Goal: Information Seeking & Learning: Compare options

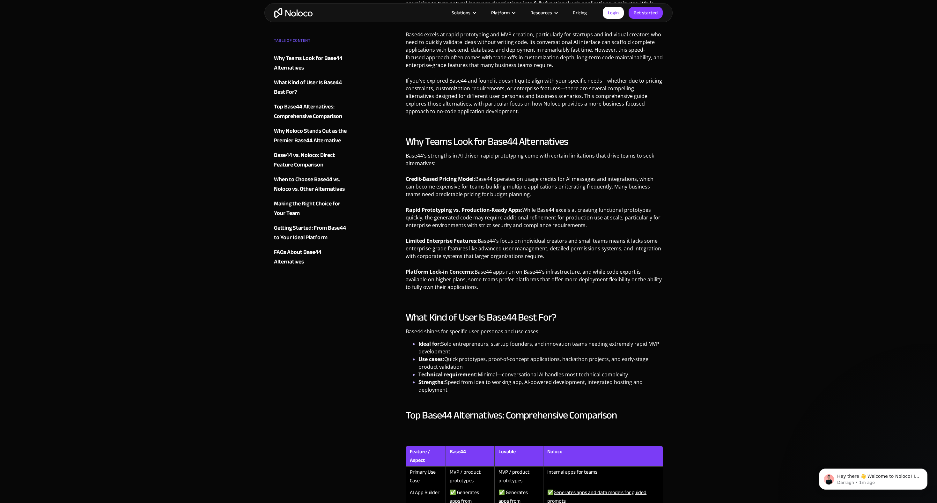
scroll to position [561, 0]
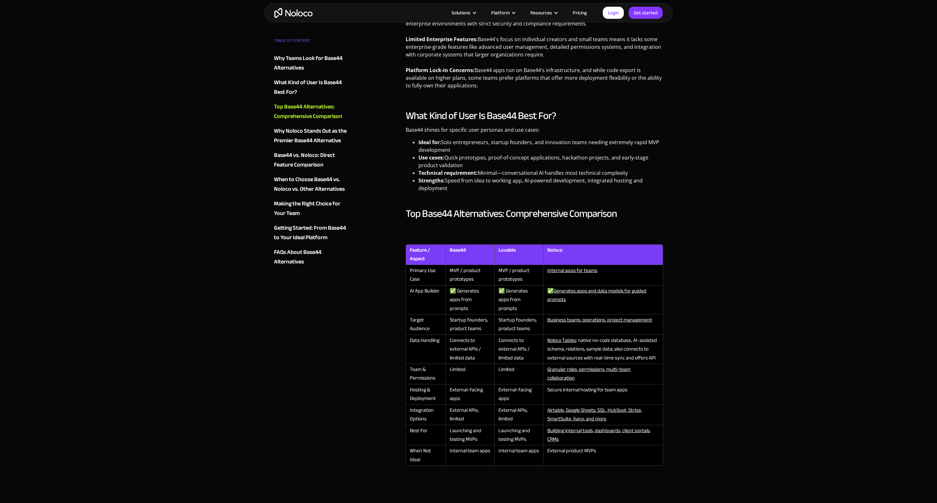
scroll to position [557, 0]
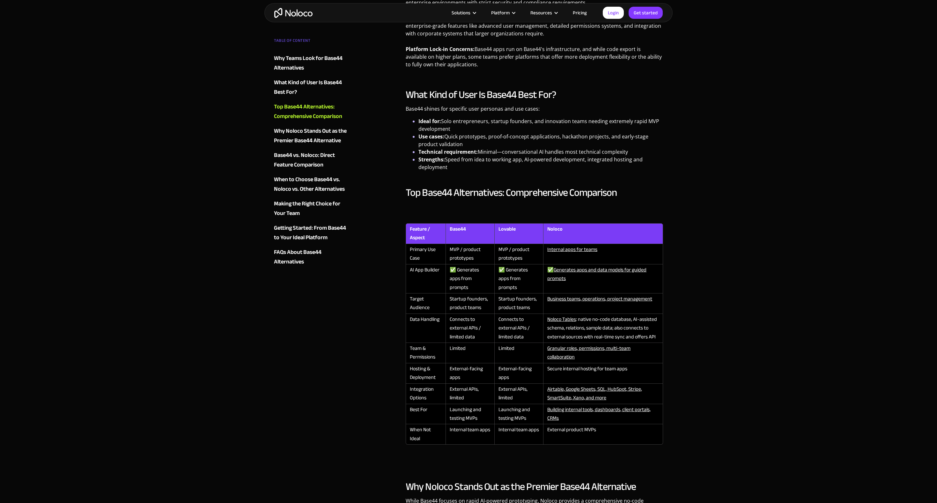
click at [506, 230] on th "Lovable" at bounding box center [518, 233] width 49 height 21
copy th "Lovable"
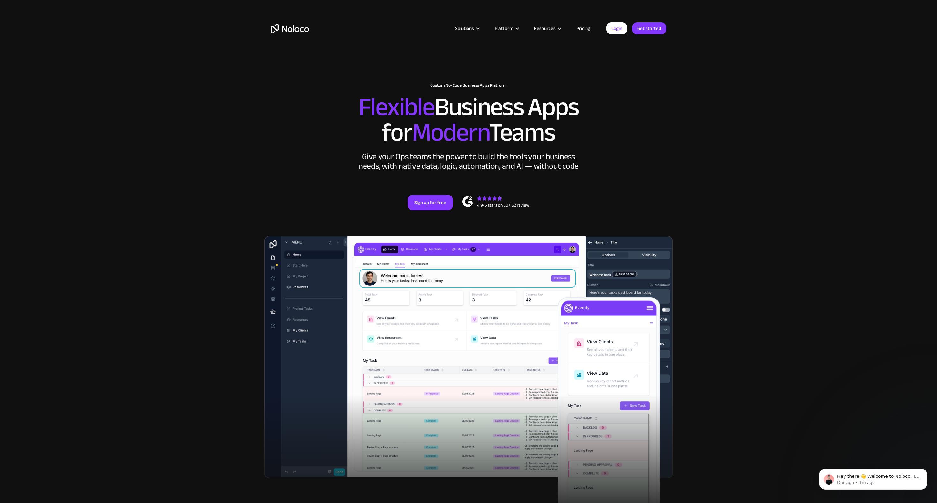
click at [196, 281] on section "New: Connect Noloco to Stripe Custom No-Code Business Apps Platform Flexible Bu…" at bounding box center [468, 263] width 937 height 526
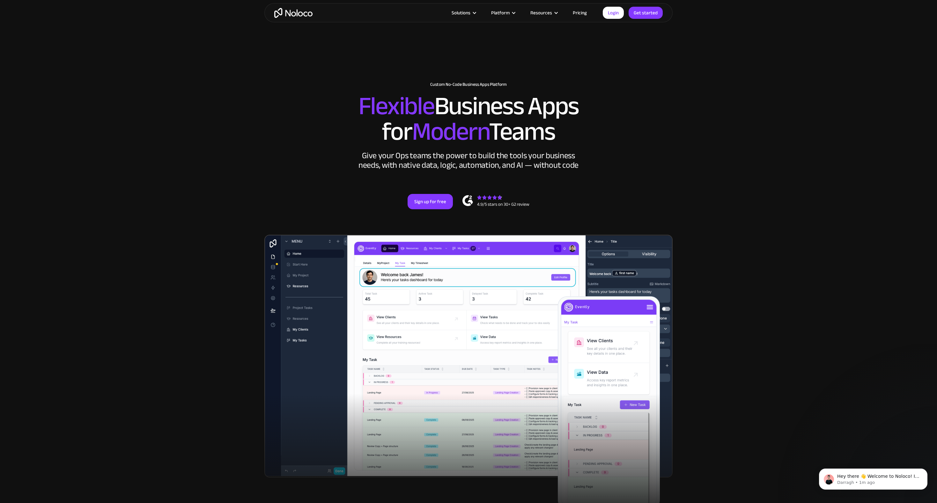
scroll to position [1, 0]
click at [194, 281] on section "New: Connect Noloco to Stripe Custom No-Code Business Apps Platform Flexible Bu…" at bounding box center [468, 262] width 937 height 526
